Goal: Information Seeking & Learning: Understand process/instructions

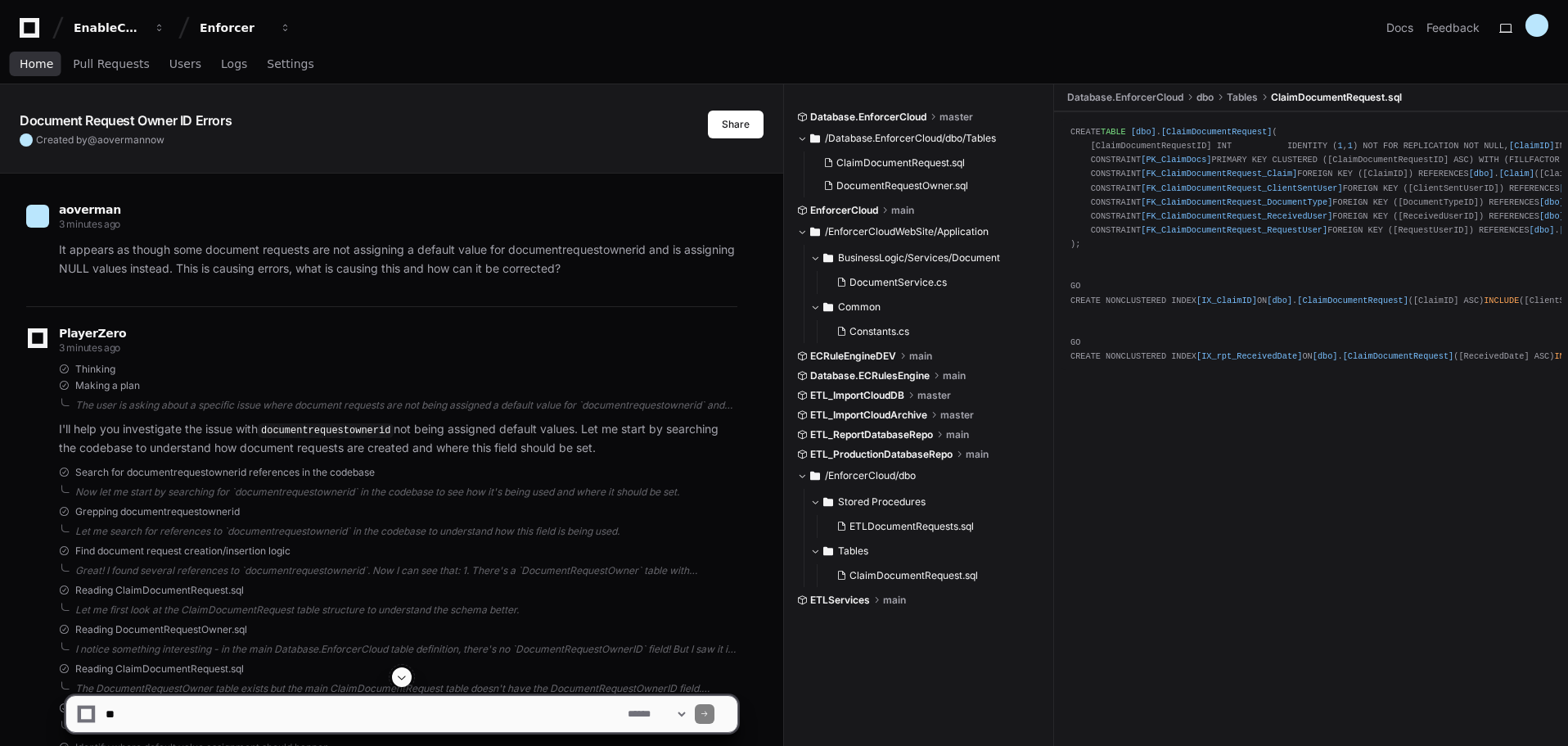
click at [35, 71] on link "Home" at bounding box center [36, 64] width 33 height 38
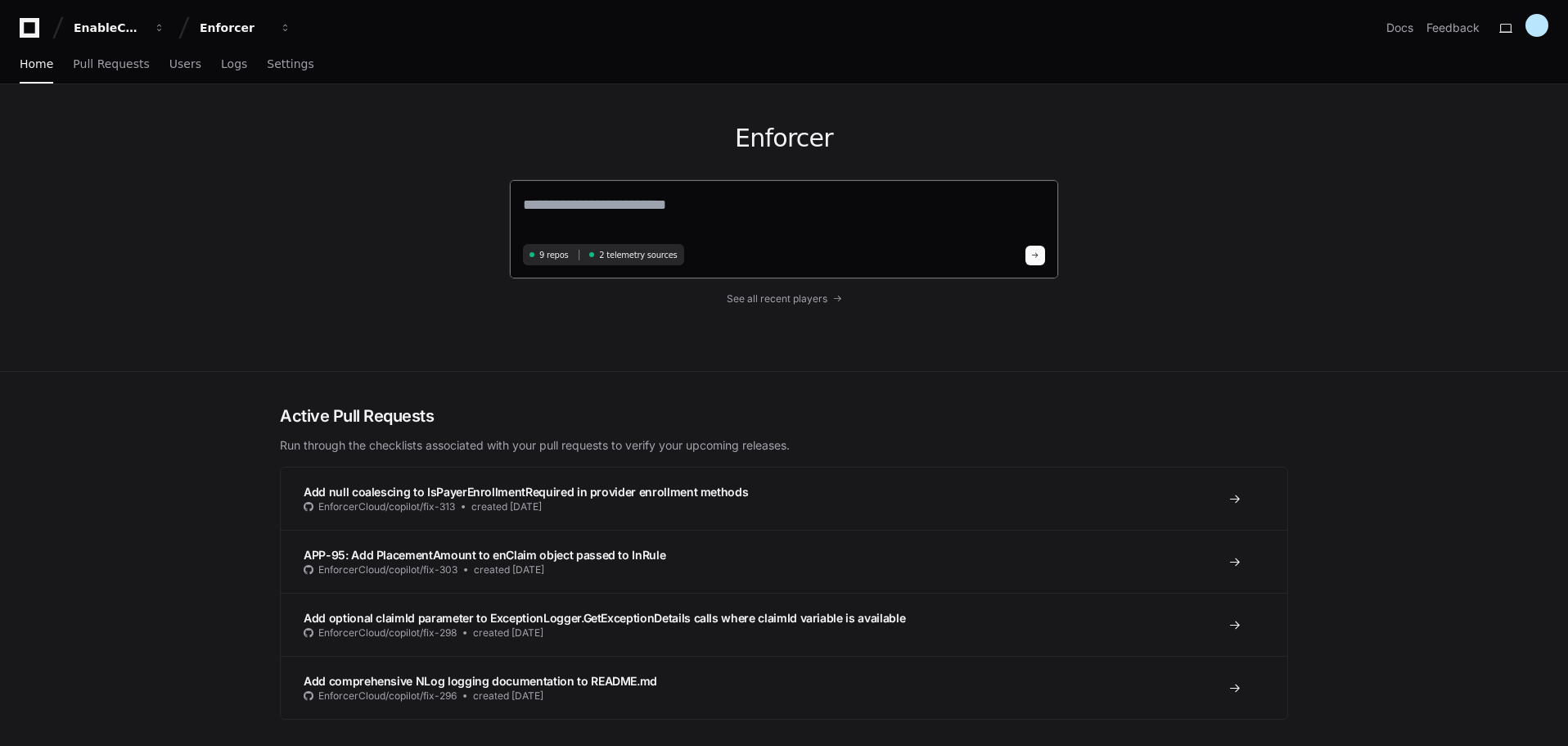
click at [578, 210] on textarea at bounding box center [784, 216] width 522 height 46
paste textarea "*********"
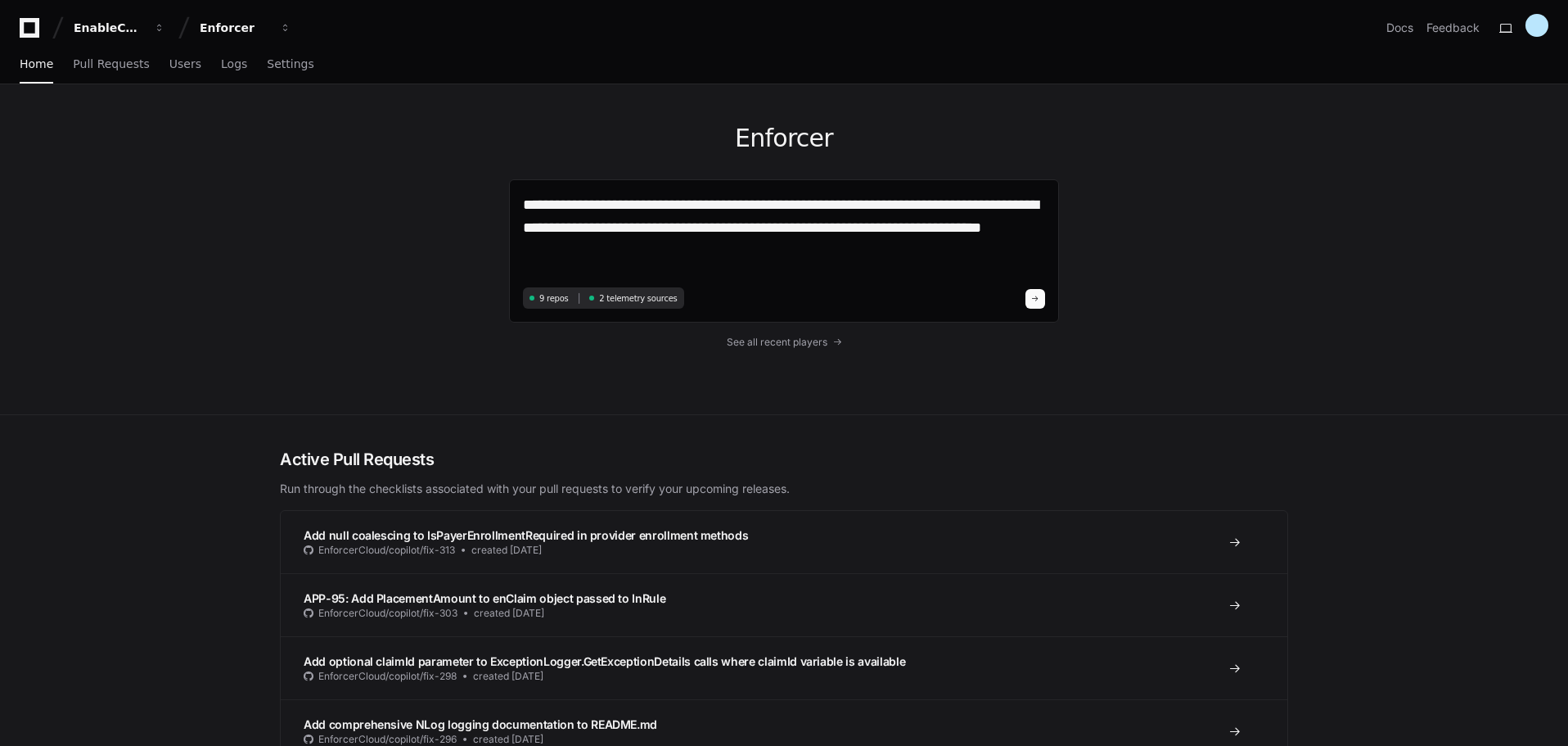
type textarea "**********"
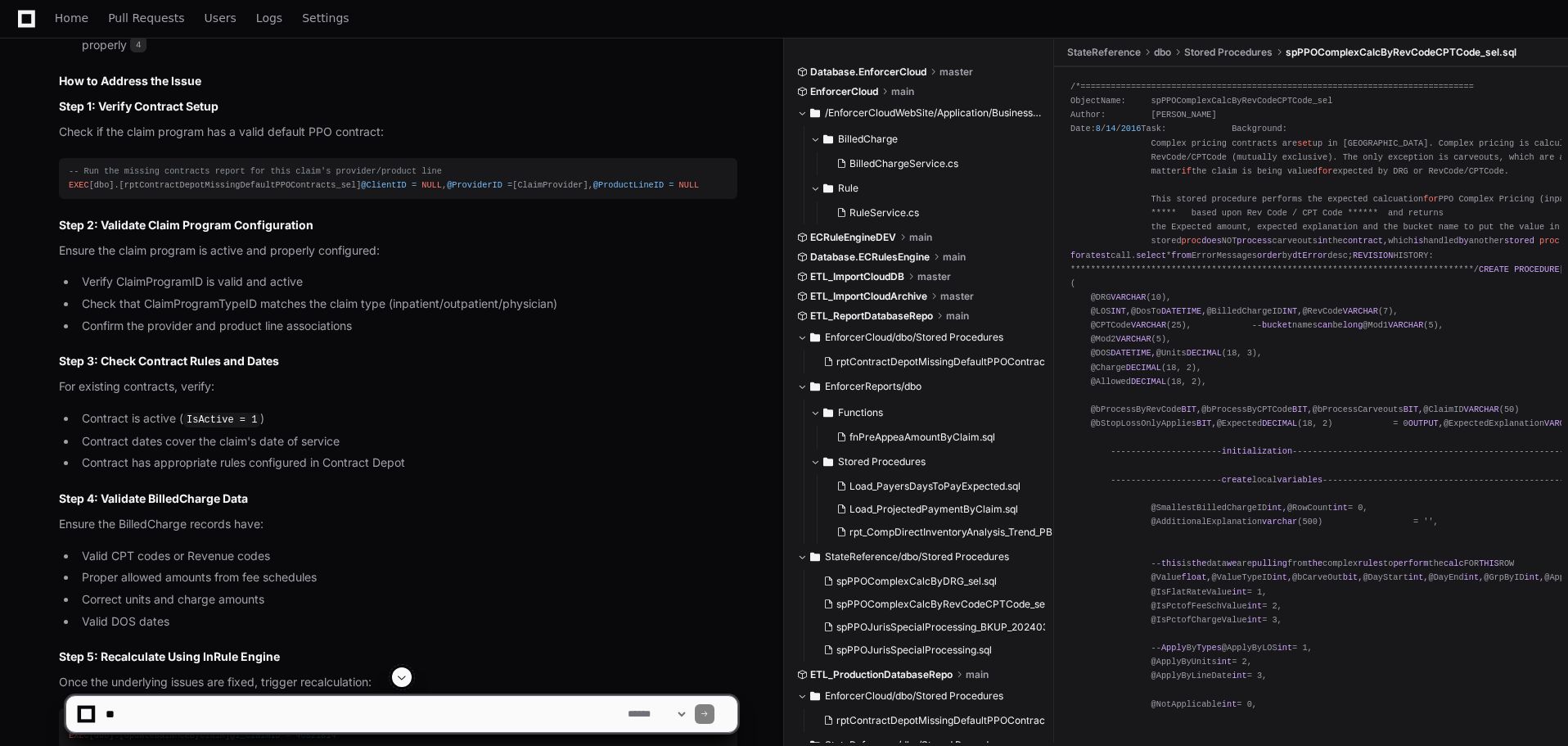
scroll to position [1162, 0]
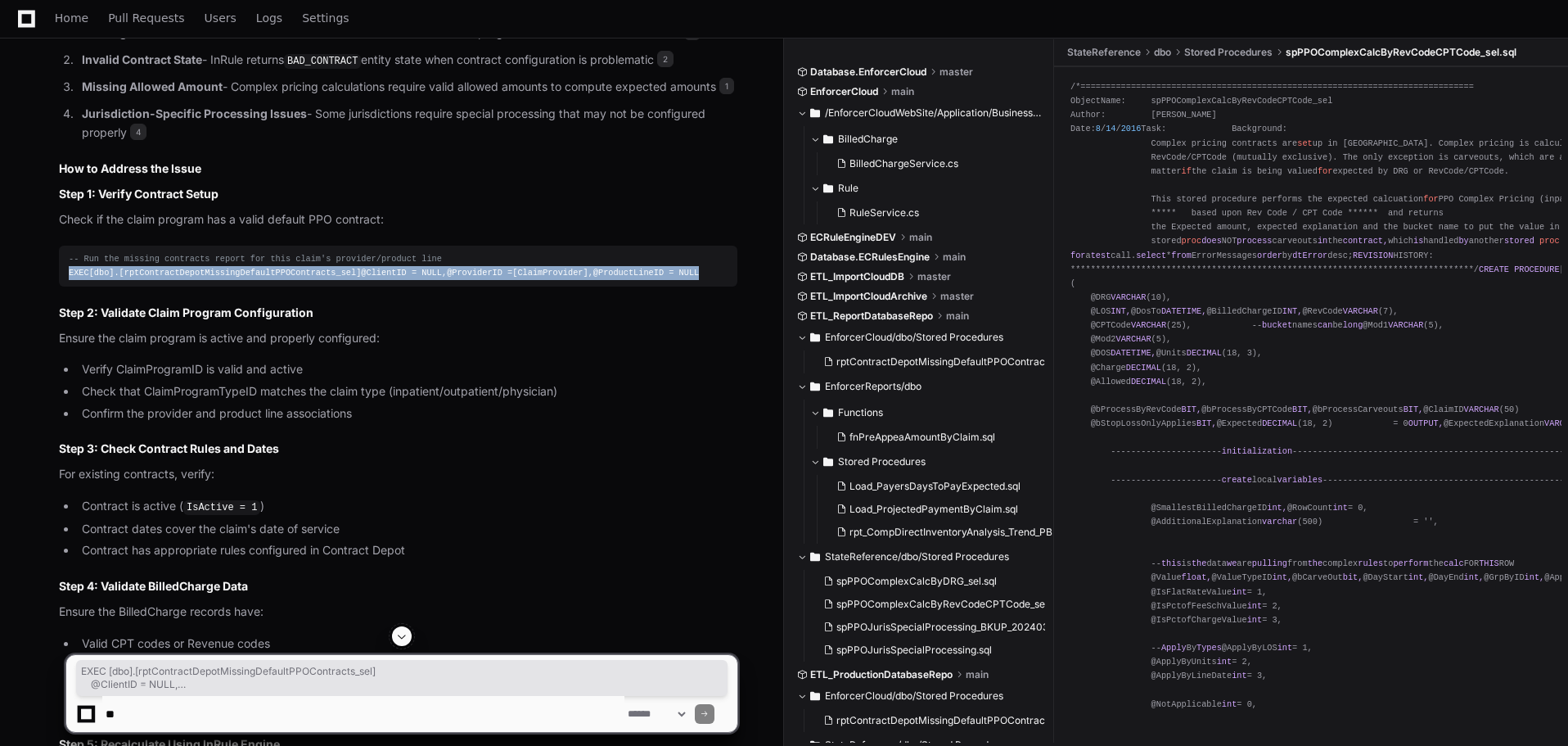
drag, startPoint x: 190, startPoint y: 332, endPoint x: 61, endPoint y: 295, distance: 134.2
click at [61, 287] on pre "-- Run the missing contracts report for this claim's provider/product line EXEC…" at bounding box center [398, 266] width 678 height 41
copy div "EXEC [dbo].[rptContractDepotMissingDefaultPPOContracts_sel] @ClientID = NULL , …"
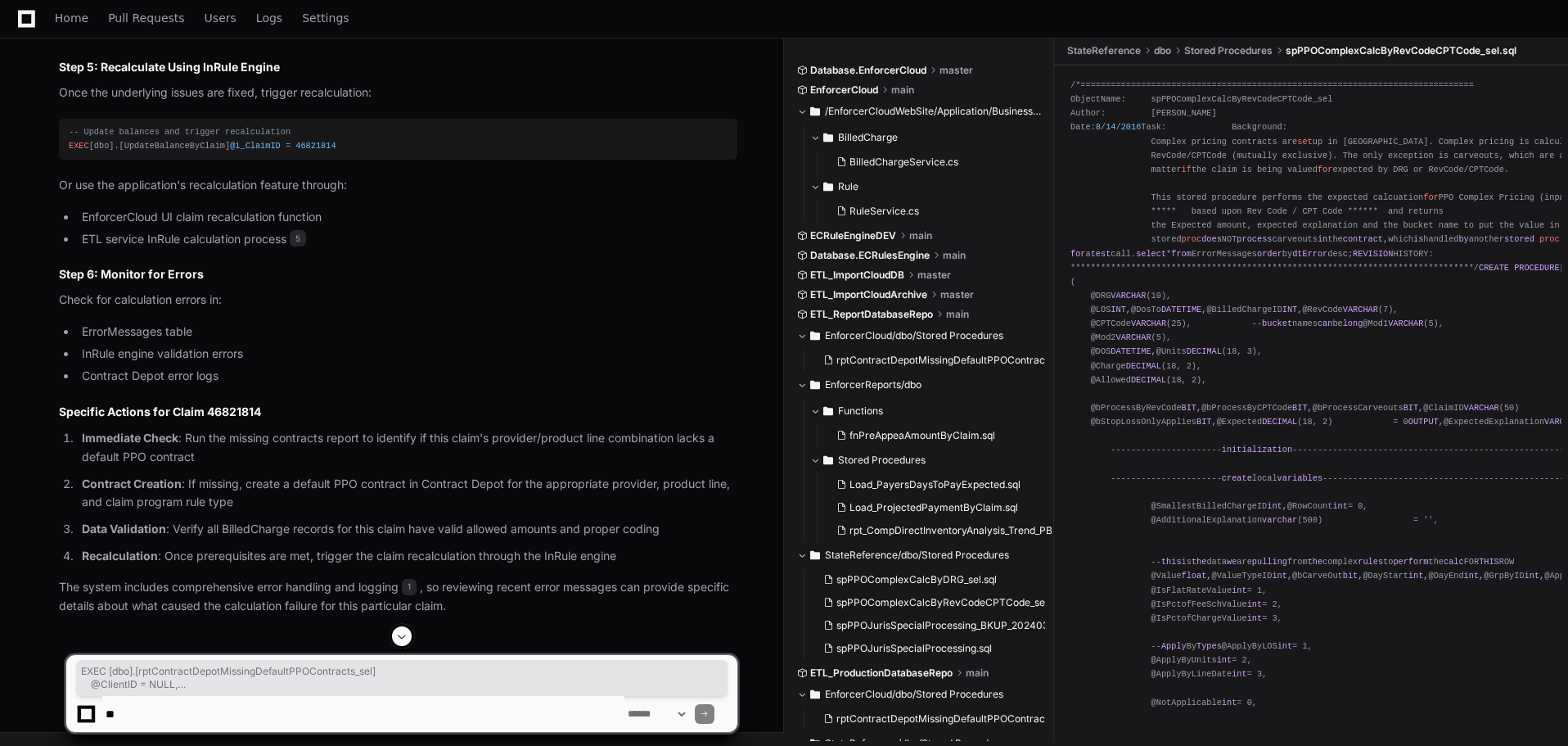
scroll to position [1899, 0]
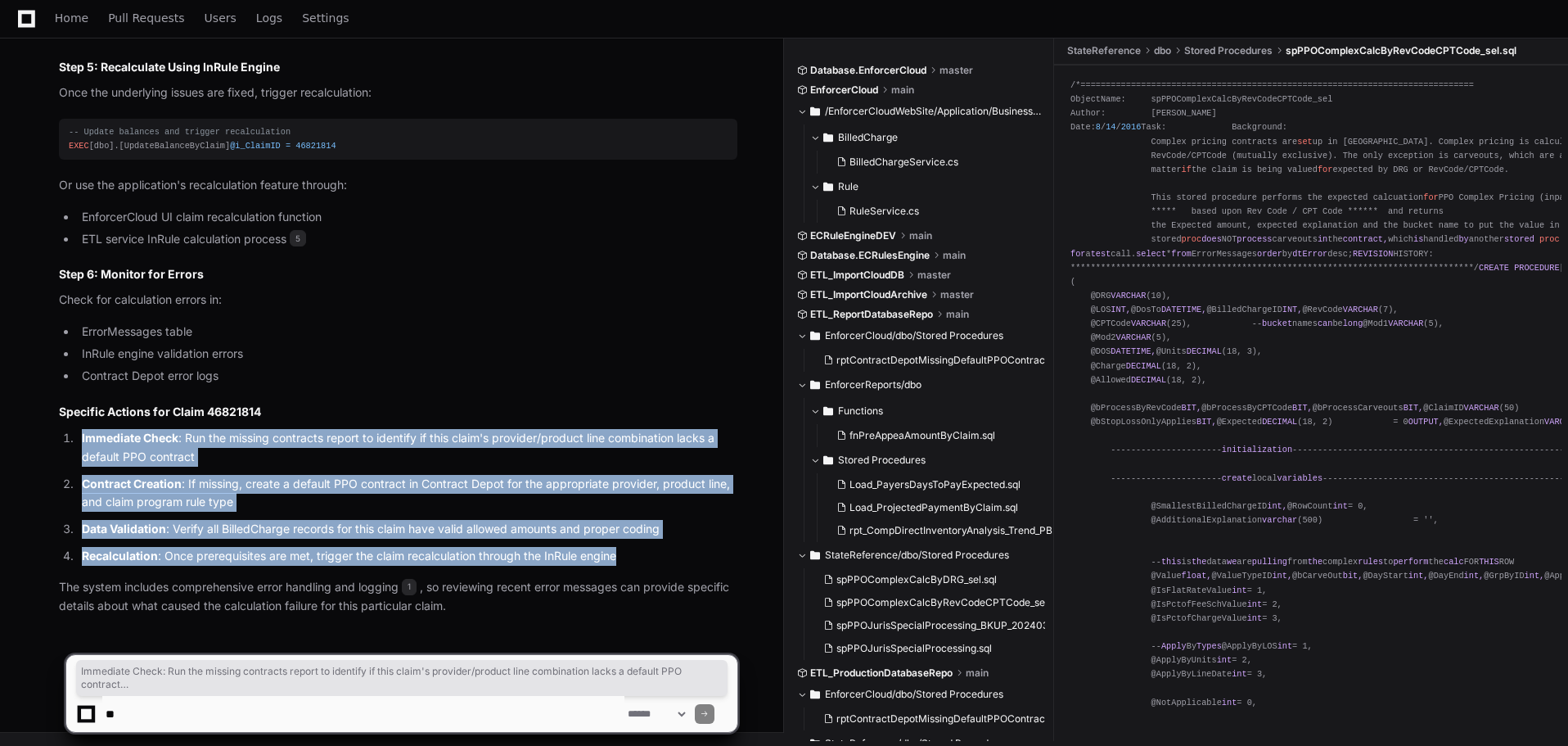
drag, startPoint x: 639, startPoint y: 559, endPoint x: 66, endPoint y: 438, distance: 585.6
click at [66, 438] on ol "Immediate Check : Run the missing contracts report to identify if this claim's …" at bounding box center [398, 497] width 678 height 137
copy ol "Immediate Check : Run the missing contracts report to identify if this claim's …"
